Goal: Communication & Community: Share content

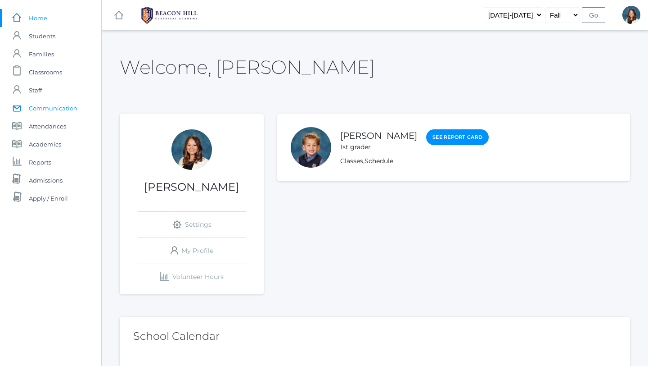
click at [68, 109] on span "Communication" at bounding box center [53, 108] width 49 height 18
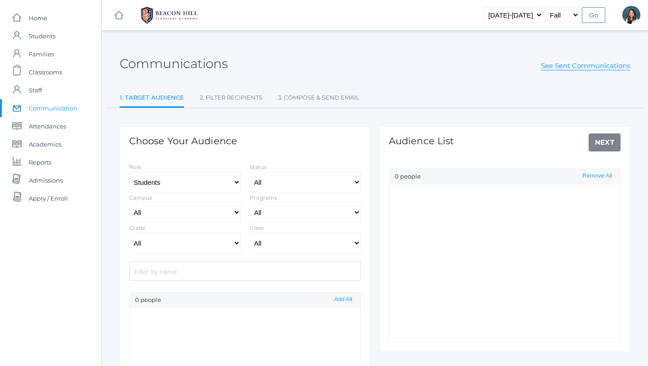
select select "Enrolled"
click at [235, 242] on select "All Grammar - Kindergarten - 1st Grade - 2nd Grade - 3rd Grade - 4th Grade - 5t…" at bounding box center [185, 243] width 112 height 20
select select "5"
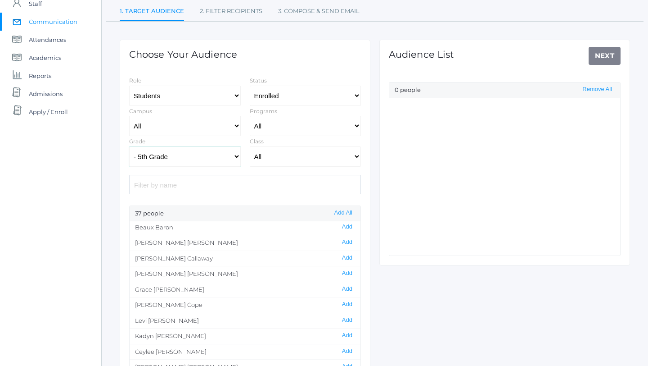
scroll to position [32, 0]
click at [350, 243] on button "Add" at bounding box center [347, 289] width 16 height 8
click at [520, 56] on link "Next" at bounding box center [605, 56] width 32 height 18
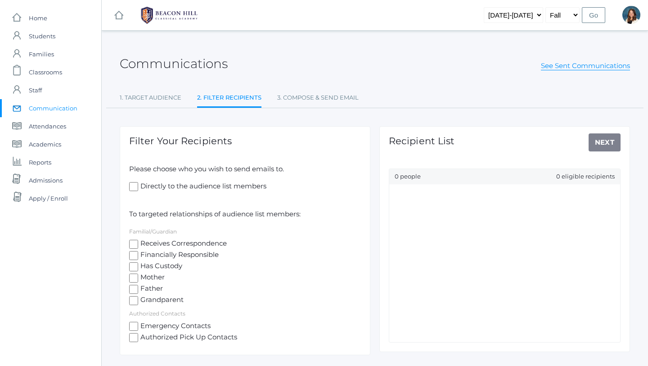
click at [133, 243] on input "Receives Correspondence" at bounding box center [133, 244] width 9 height 9
checkbox input "true"
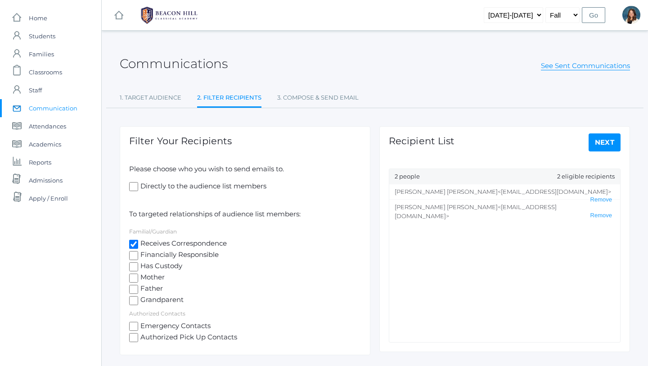
click at [520, 143] on link "Next" at bounding box center [605, 142] width 32 height 18
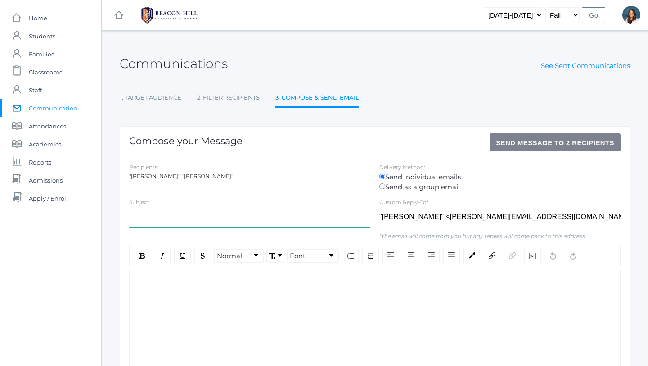
click at [153, 217] on input "text" at bounding box center [249, 217] width 241 height 20
type input "f"
type input "[DATE] Playground"
click at [149, 243] on div "rdw-editor" at bounding box center [375, 283] width 477 height 10
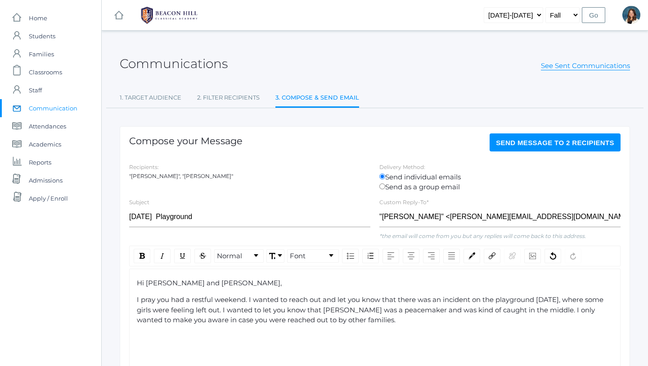
click at [321, 243] on span "I pray you had a restful weekend. I wanted to reach out and let you know that t…" at bounding box center [371, 309] width 469 height 29
click at [310, 243] on span "I pray you had a restful weekend. I wanted to reach out and let you know that t…" at bounding box center [371, 309] width 469 height 29
click at [374, 243] on div "I pray you had a restful weekend. I wanted to reach out and let you know that t…" at bounding box center [375, 309] width 477 height 31
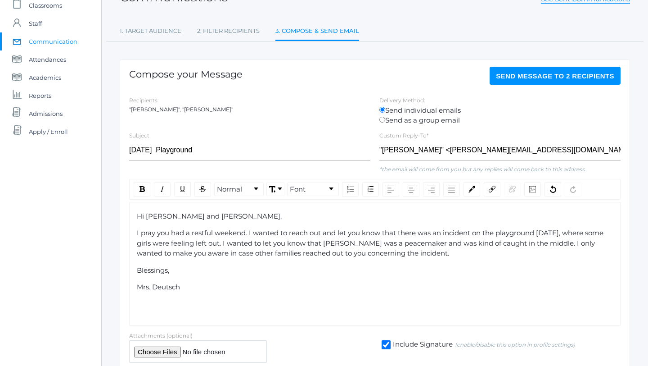
scroll to position [57, 0]
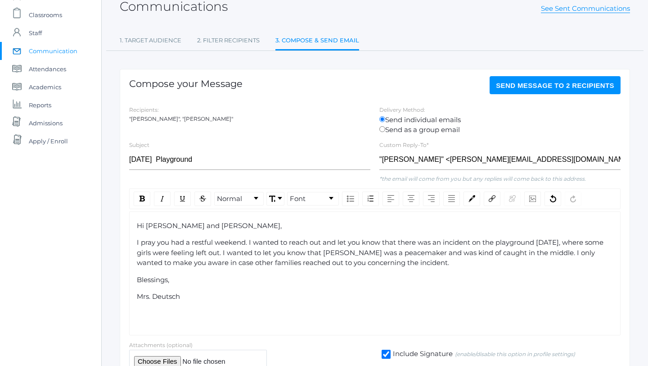
click at [520, 90] on button "Send Message to 2 recipients" at bounding box center [555, 85] width 131 height 18
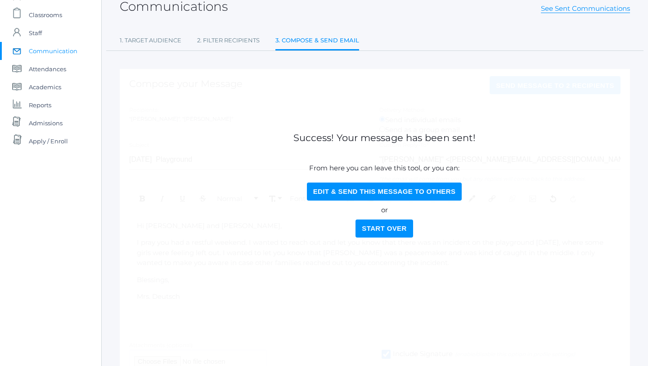
scroll to position [0, 0]
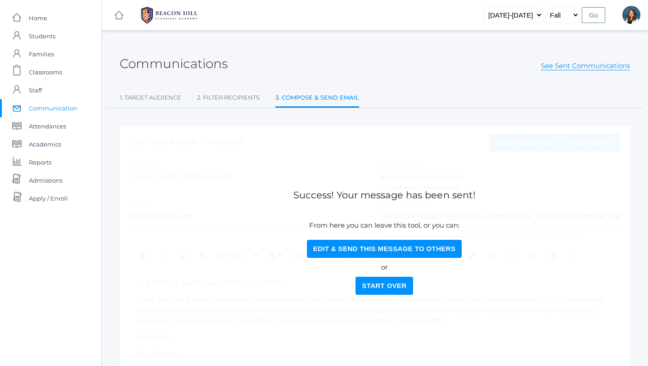
click at [68, 109] on span "Communication" at bounding box center [53, 108] width 49 height 18
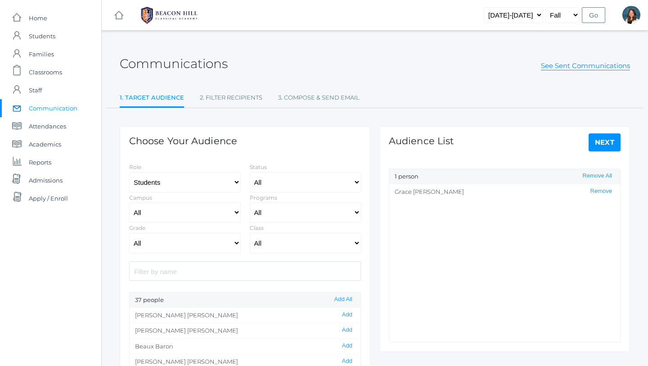
select select "Enrolled"
select select "5"
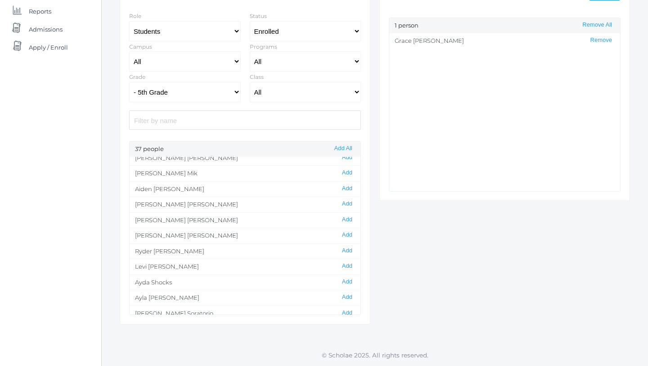
scroll to position [317, 0]
click at [350, 243] on button "Add" at bounding box center [347, 281] width 16 height 8
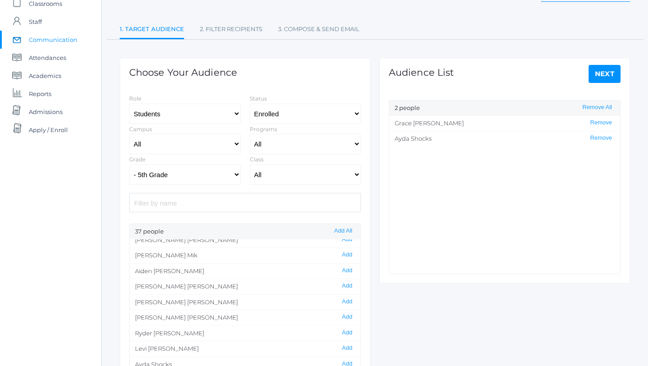
scroll to position [65, 0]
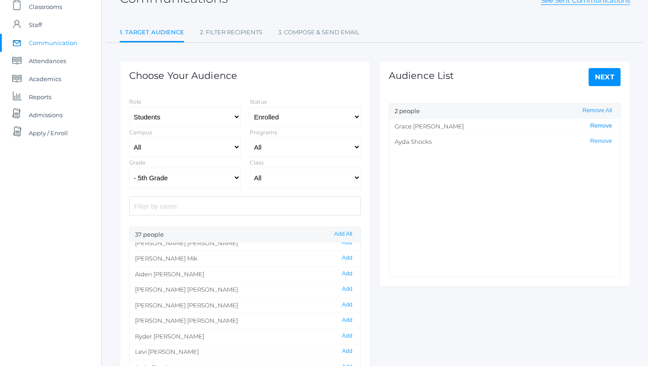
click at [520, 124] on button "Remove" at bounding box center [601, 126] width 27 height 8
click at [520, 72] on link "Next" at bounding box center [605, 77] width 32 height 18
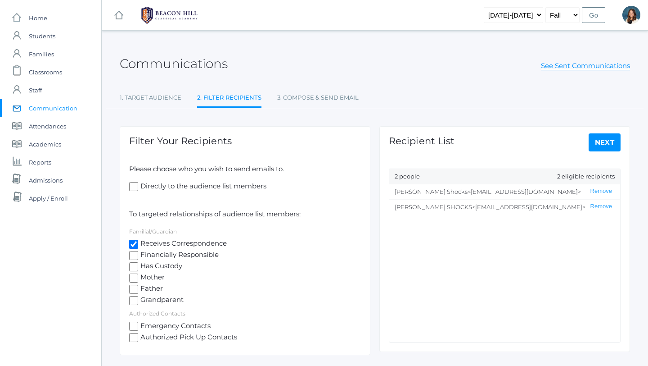
click at [520, 142] on link "Next" at bounding box center [605, 142] width 32 height 18
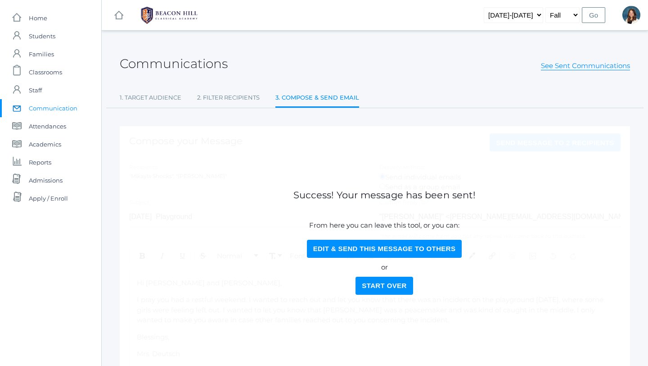
click at [374, 243] on button "Start Over" at bounding box center [384, 285] width 57 height 18
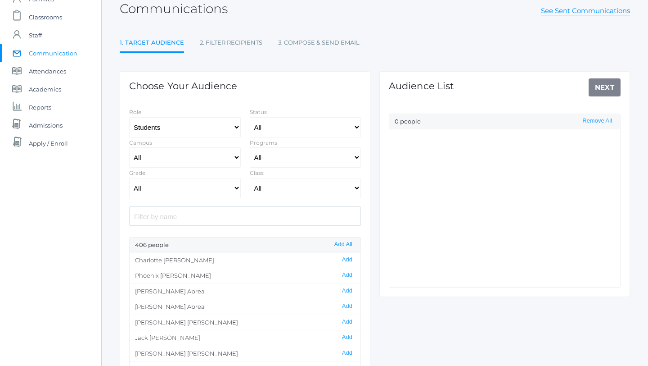
scroll to position [72, 0]
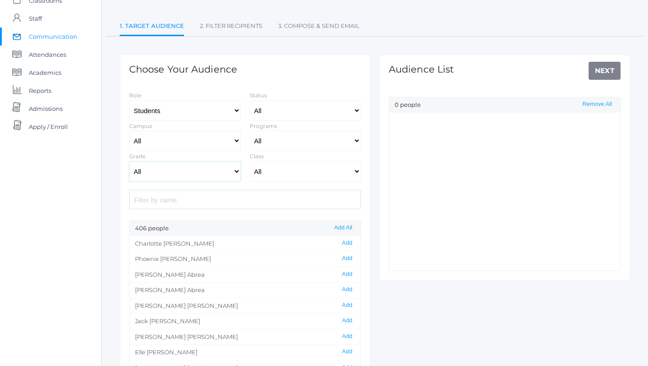
click at [235, 171] on select "All Grammar - Kindergarten - 1st Grade - 2nd Grade - 3rd Grade - 4th Grade - 5t…" at bounding box center [185, 171] width 112 height 20
select select "5"
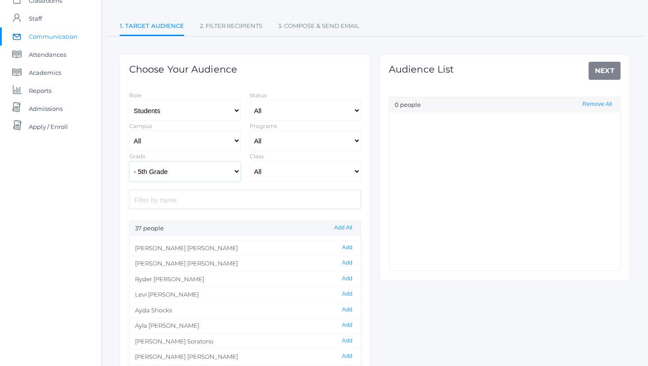
scroll to position [371, 0]
click at [347, 243] on button "Add" at bounding box center [347, 307] width 16 height 8
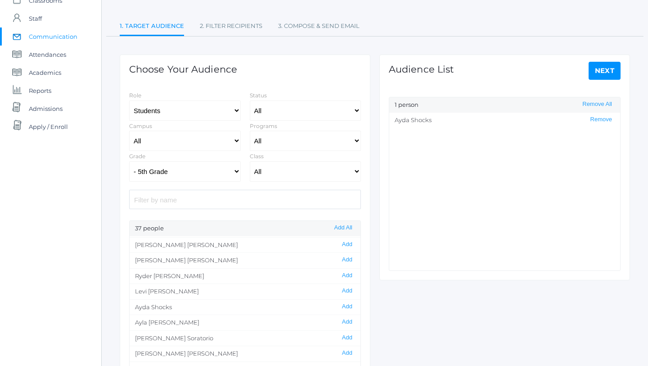
click at [520, 68] on link "Next" at bounding box center [605, 71] width 32 height 18
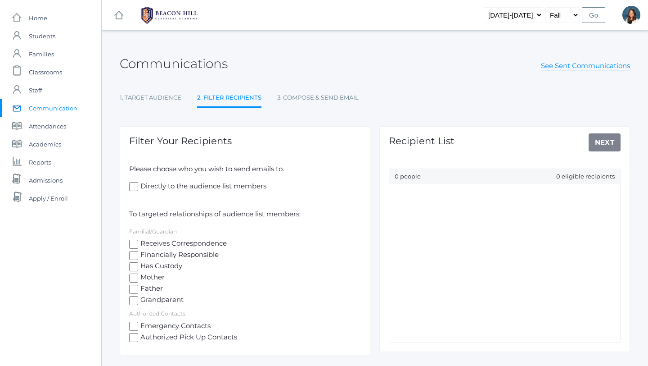
click at [135, 242] on input "Receives Correspondence" at bounding box center [133, 244] width 9 height 9
checkbox input "true"
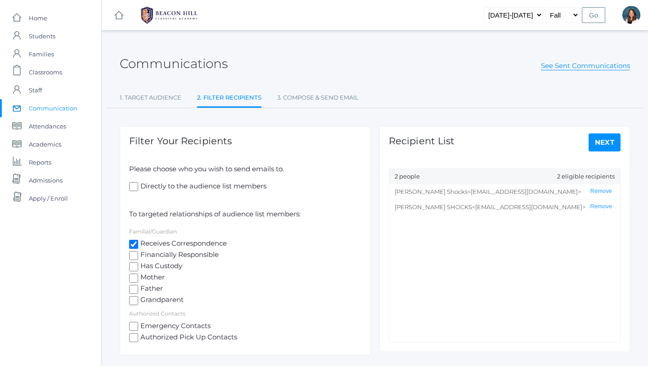
click at [520, 137] on link "Next" at bounding box center [605, 142] width 32 height 18
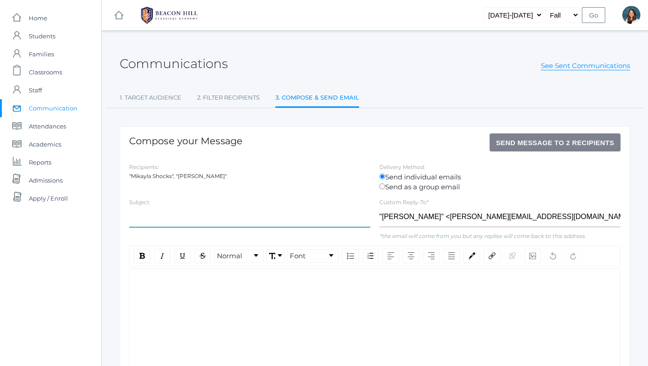
click at [157, 217] on input "text" at bounding box center [249, 217] width 241 height 20
type input "M"
type input "L"
type input "[DATE] Playground Incident"
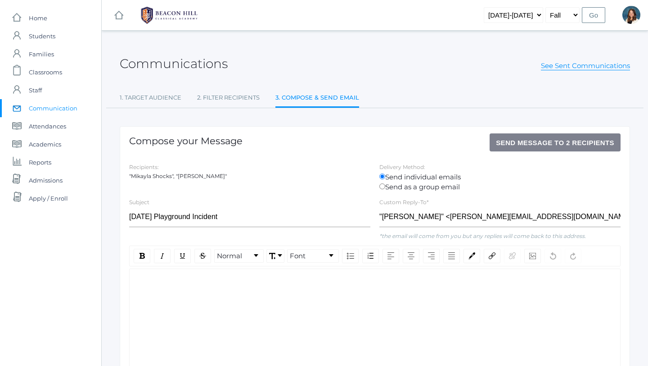
click at [141, 243] on div "rdw-editor" at bounding box center [375, 283] width 477 height 10
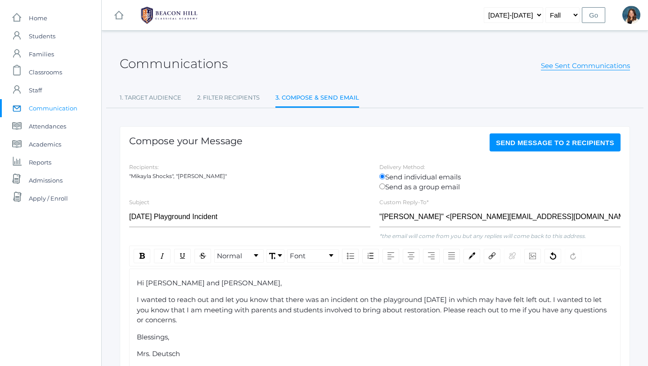
click at [489, 243] on span "I wanted to reach out and let you know that there was an incident on the playgr…" at bounding box center [373, 309] width 472 height 29
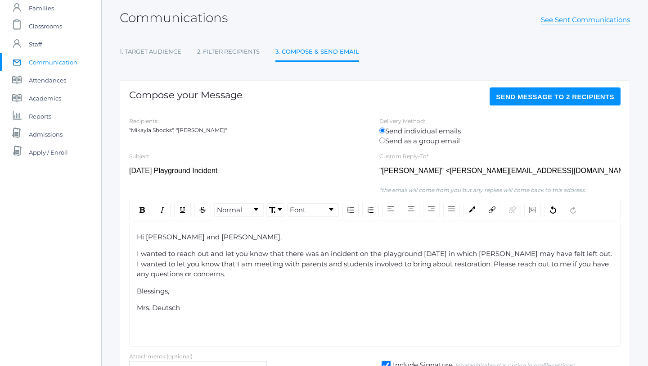
scroll to position [31, 0]
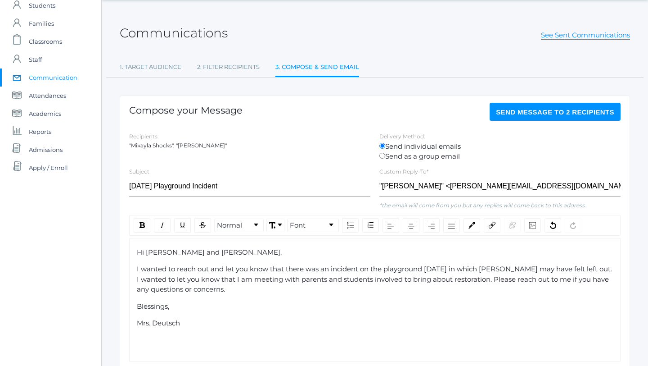
click at [520, 114] on span "Send Message to 2 recipients" at bounding box center [555, 112] width 118 height 8
